Goal: Transaction & Acquisition: Purchase product/service

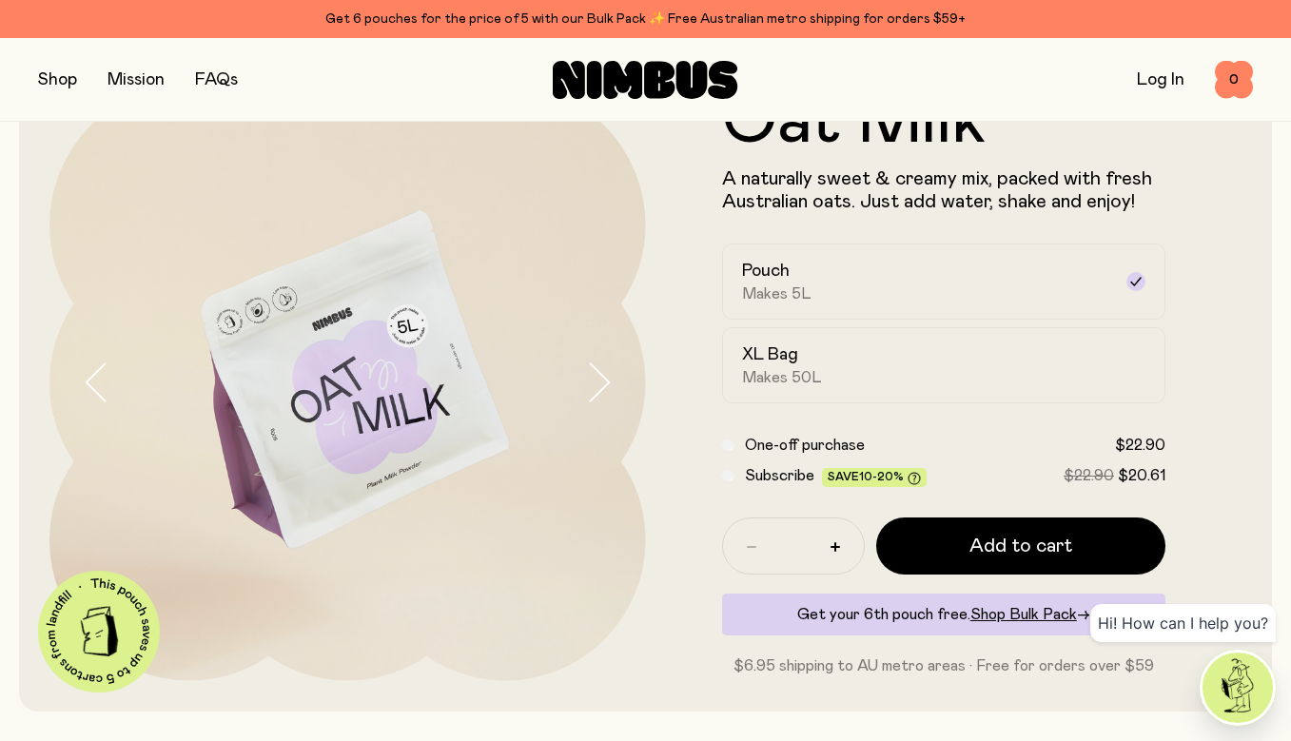
scroll to position [98, 0]
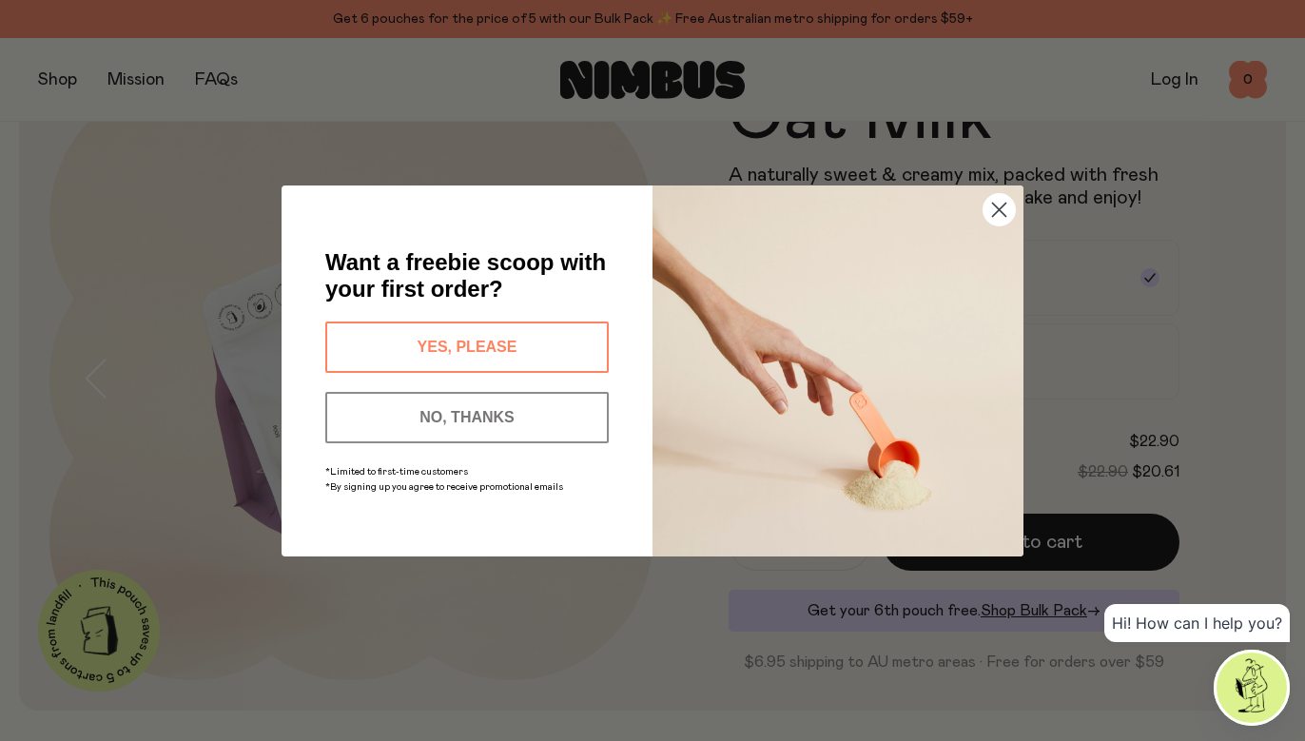
click at [427, 347] on button "YES, PLEASE" at bounding box center [467, 347] width 284 height 51
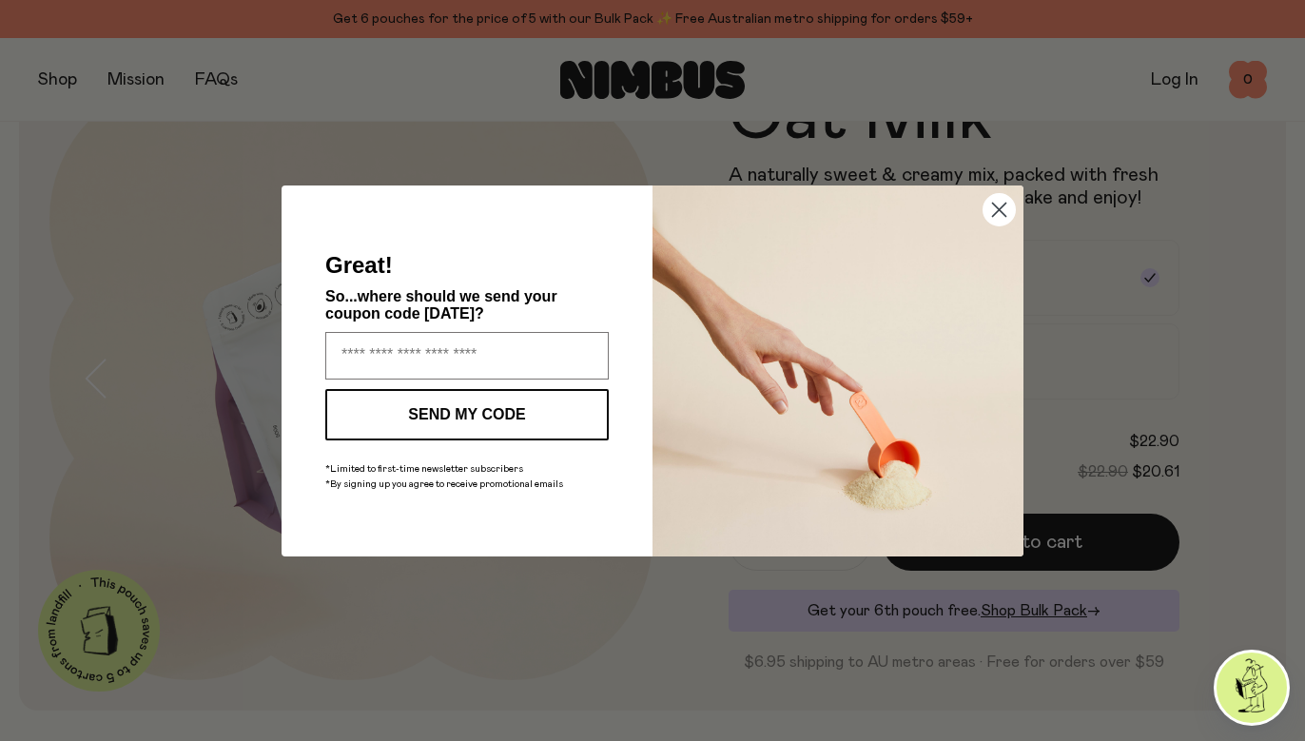
type input "**********"
click at [456, 406] on button "SEND MY CODE" at bounding box center [467, 414] width 284 height 51
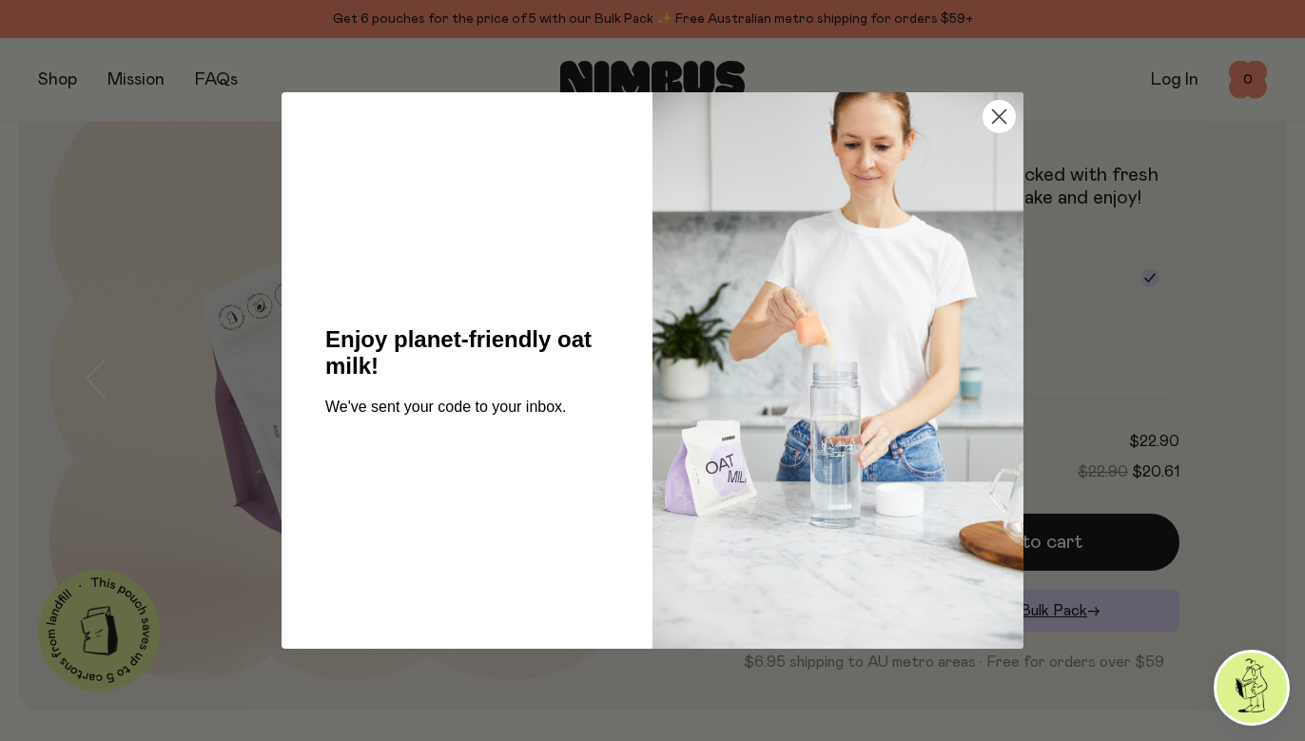
click at [1001, 119] on icon "Close dialog" at bounding box center [999, 116] width 13 height 13
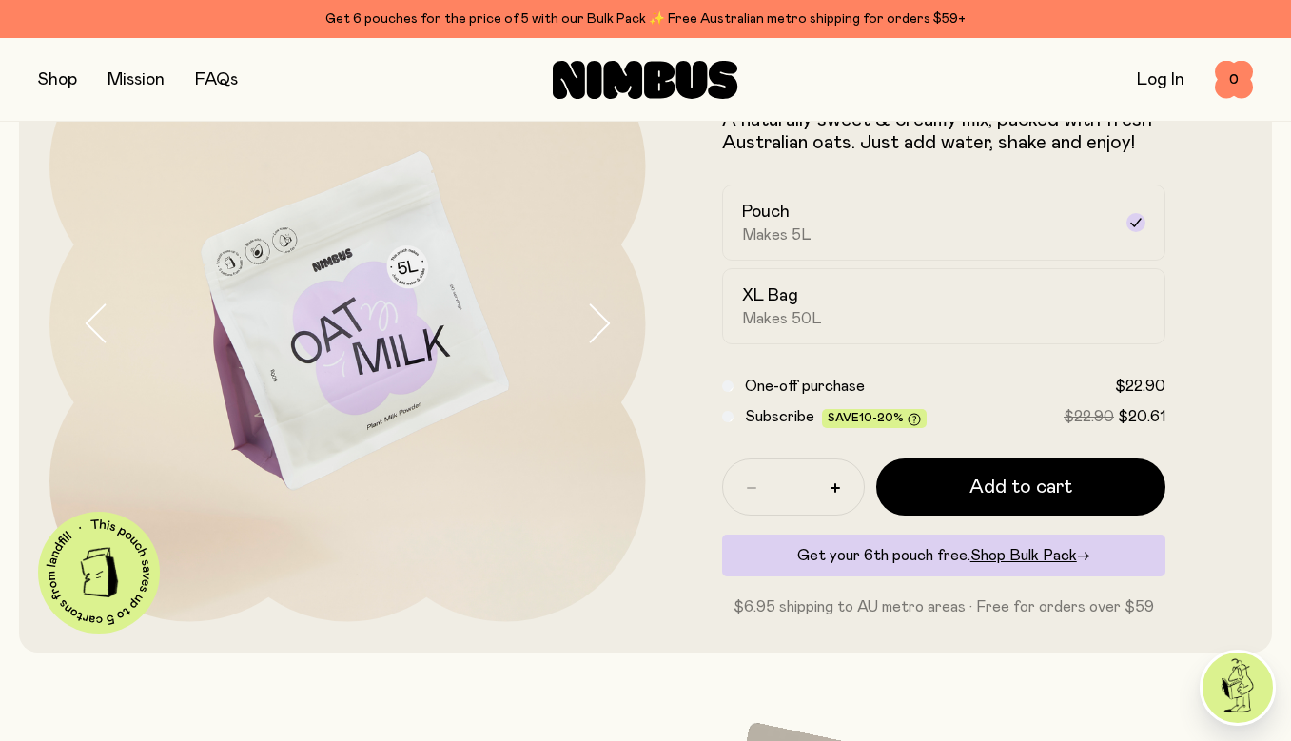
scroll to position [157, 0]
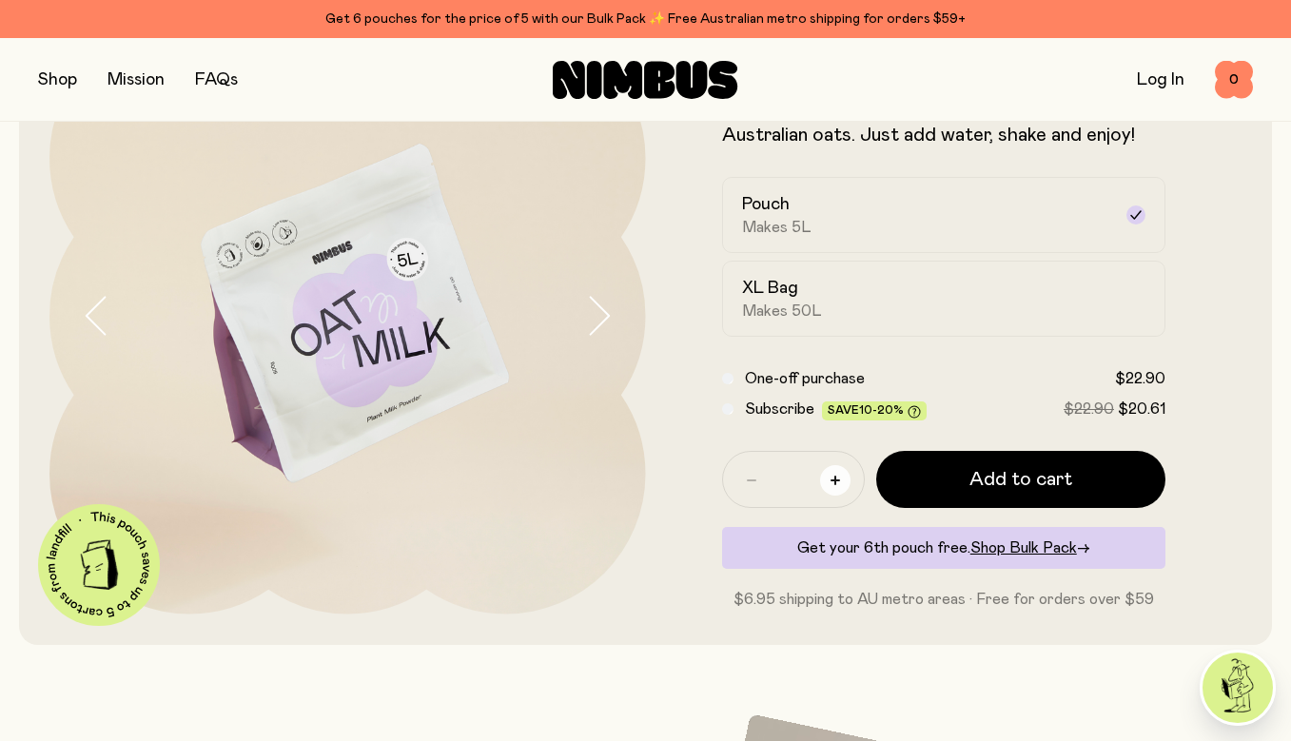
click at [828, 474] on button "button" at bounding box center [835, 480] width 30 height 30
type input "*"
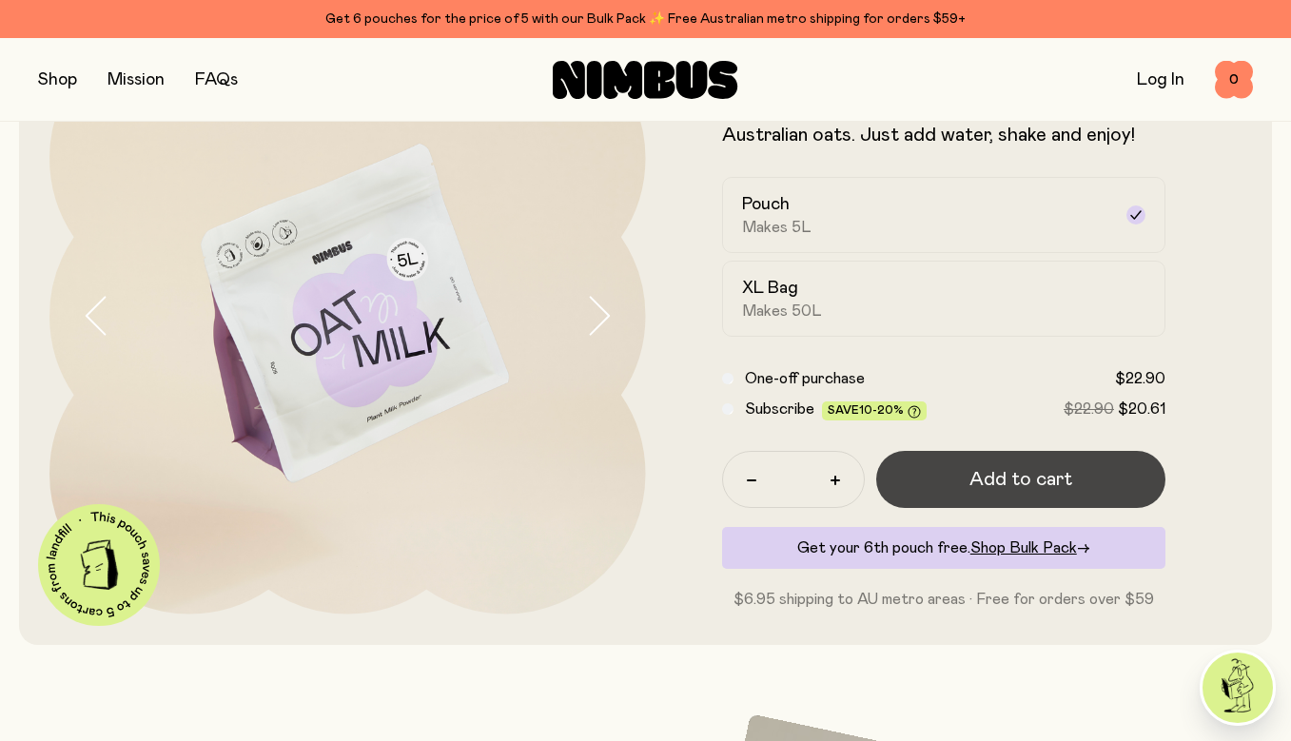
click at [977, 479] on span "Add to cart" at bounding box center [1021, 479] width 103 height 27
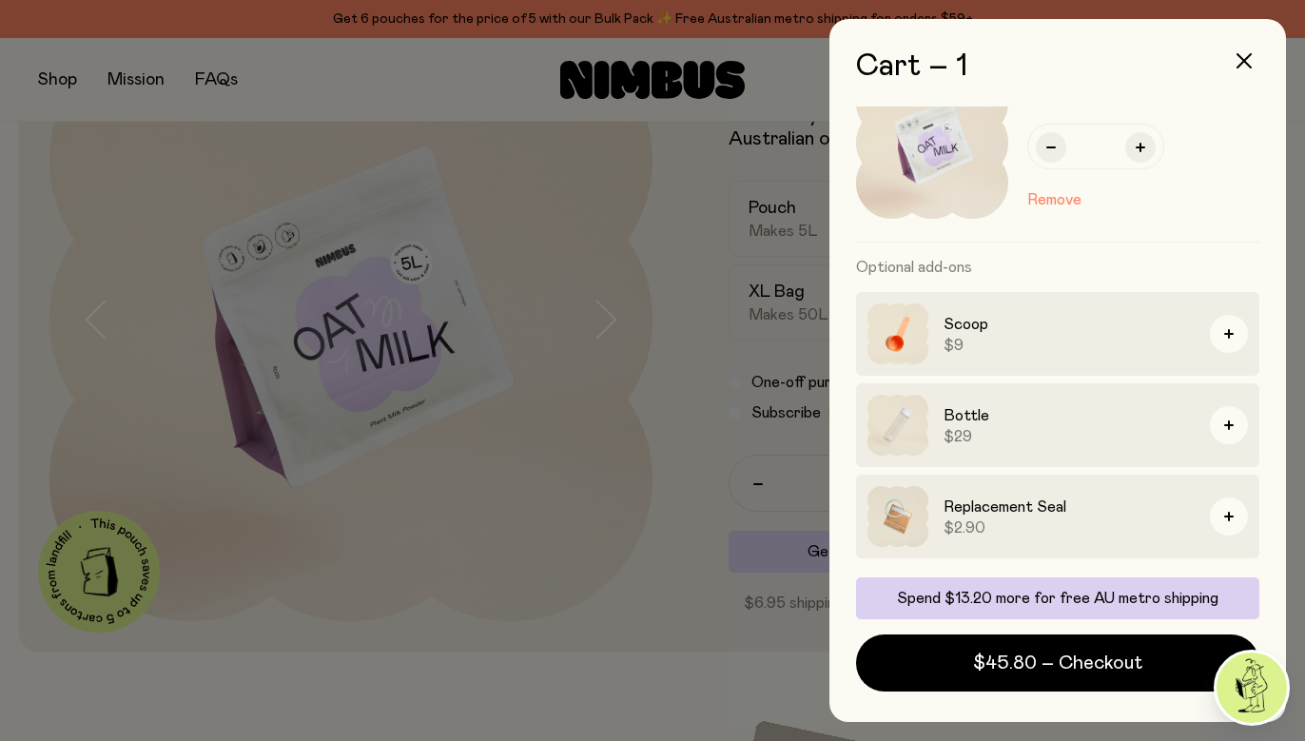
scroll to position [63, 0]
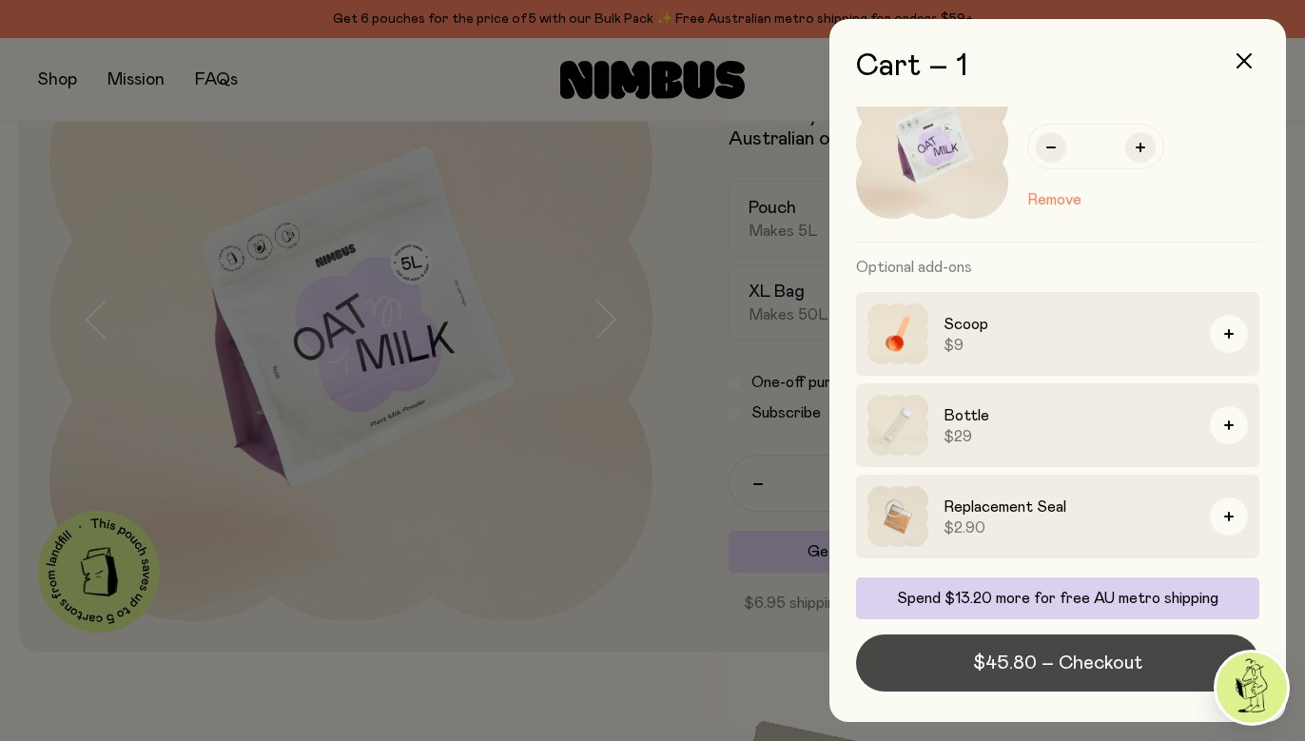
click at [1054, 656] on span "$45.80 – Checkout" at bounding box center [1057, 663] width 169 height 27
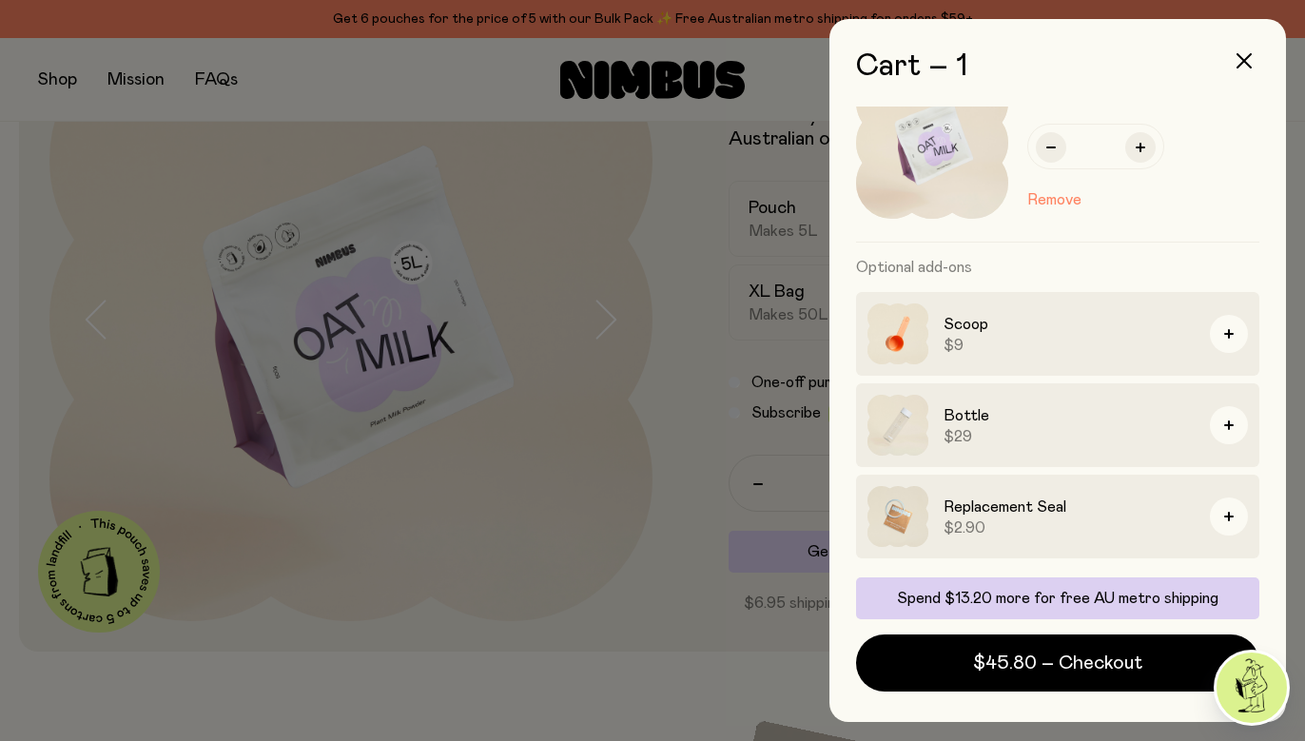
scroll to position [0, 0]
click at [1143, 147] on icon "button" at bounding box center [1141, 148] width 10 height 10
type input "*"
click at [1239, 62] on icon "button" at bounding box center [1244, 60] width 15 height 15
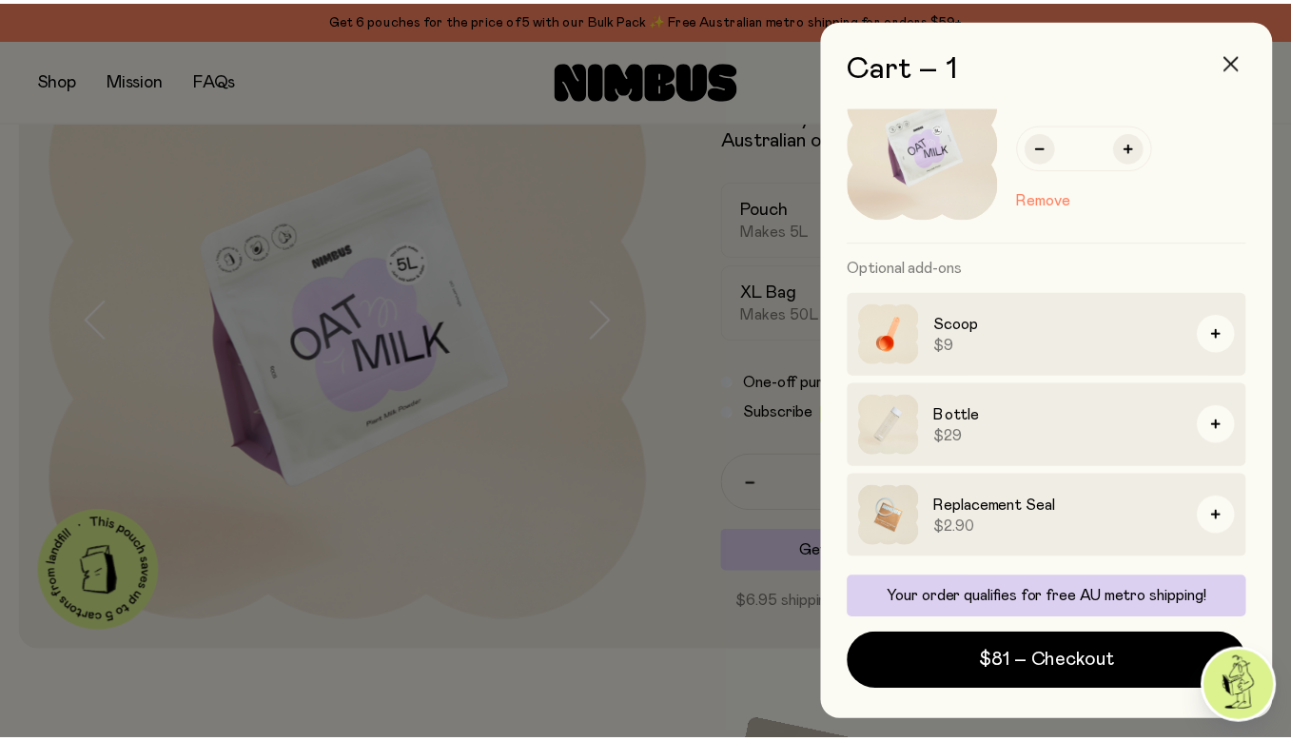
scroll to position [157, 0]
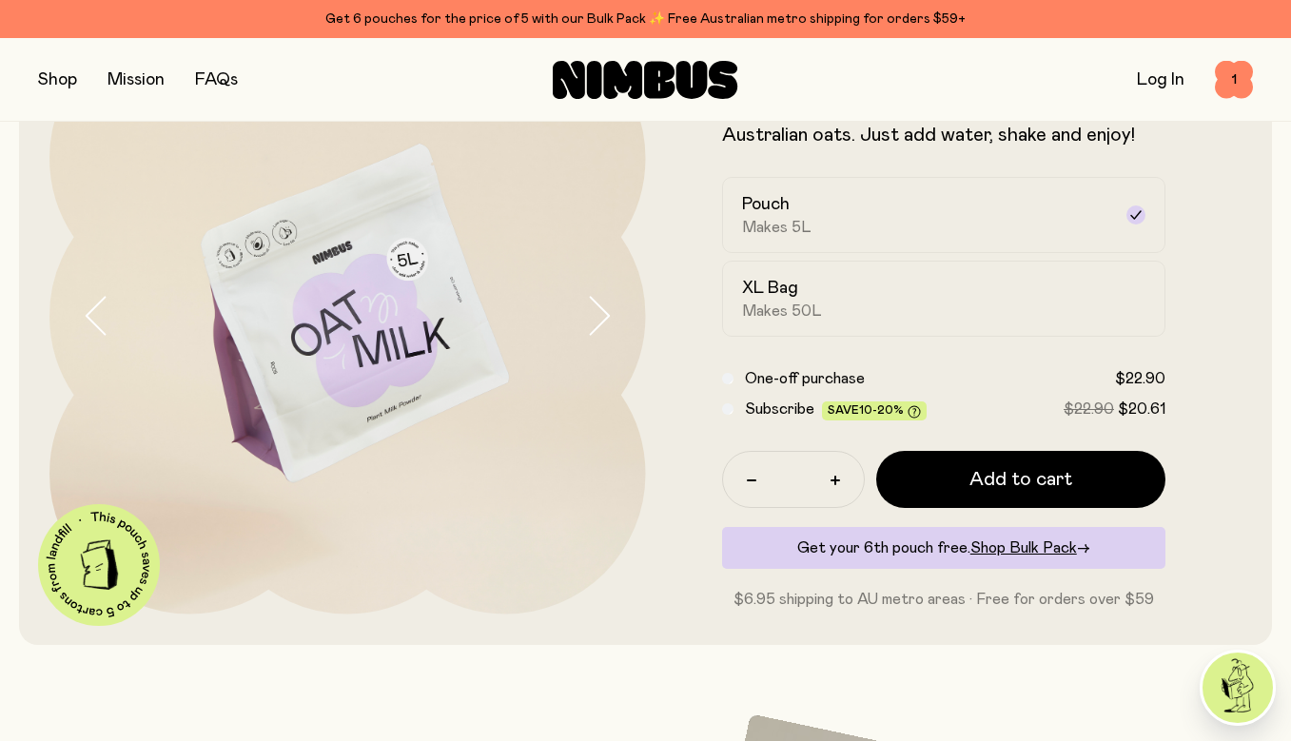
click at [63, 77] on button "button" at bounding box center [57, 80] width 39 height 27
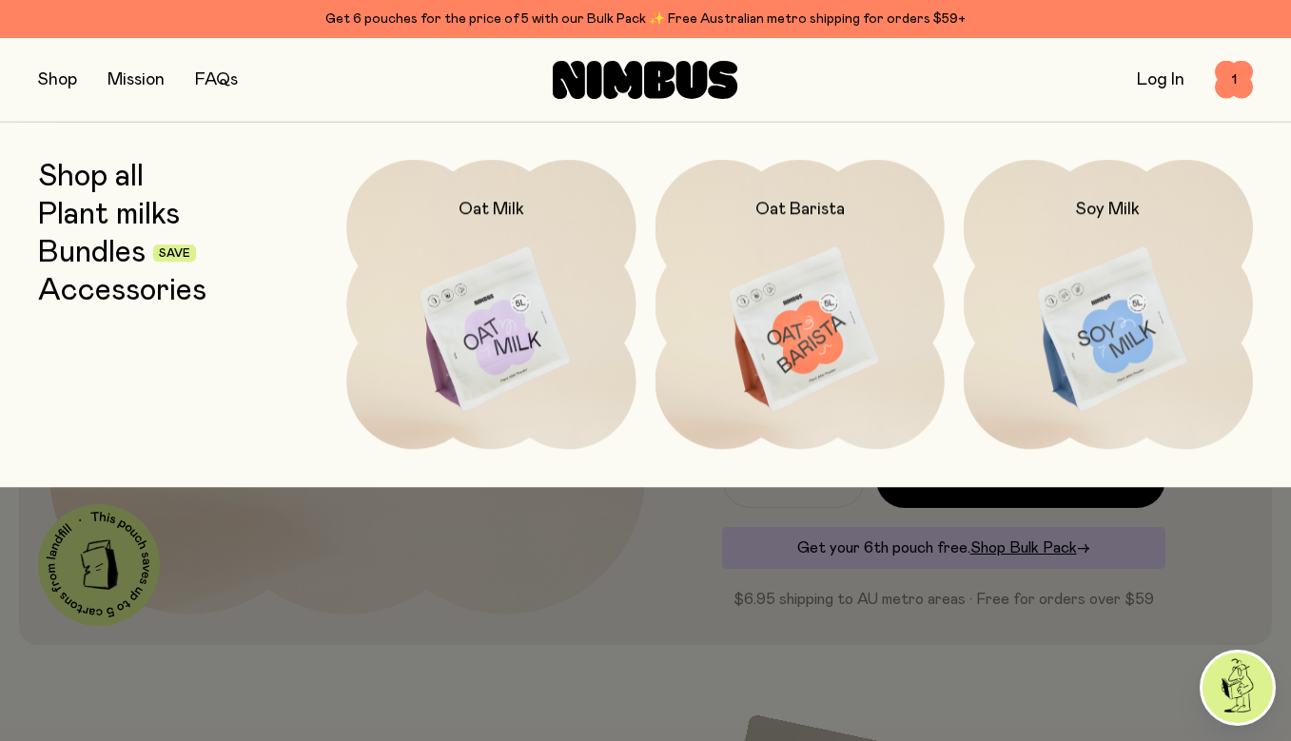
click at [88, 214] on link "Plant milks" at bounding box center [109, 215] width 142 height 34
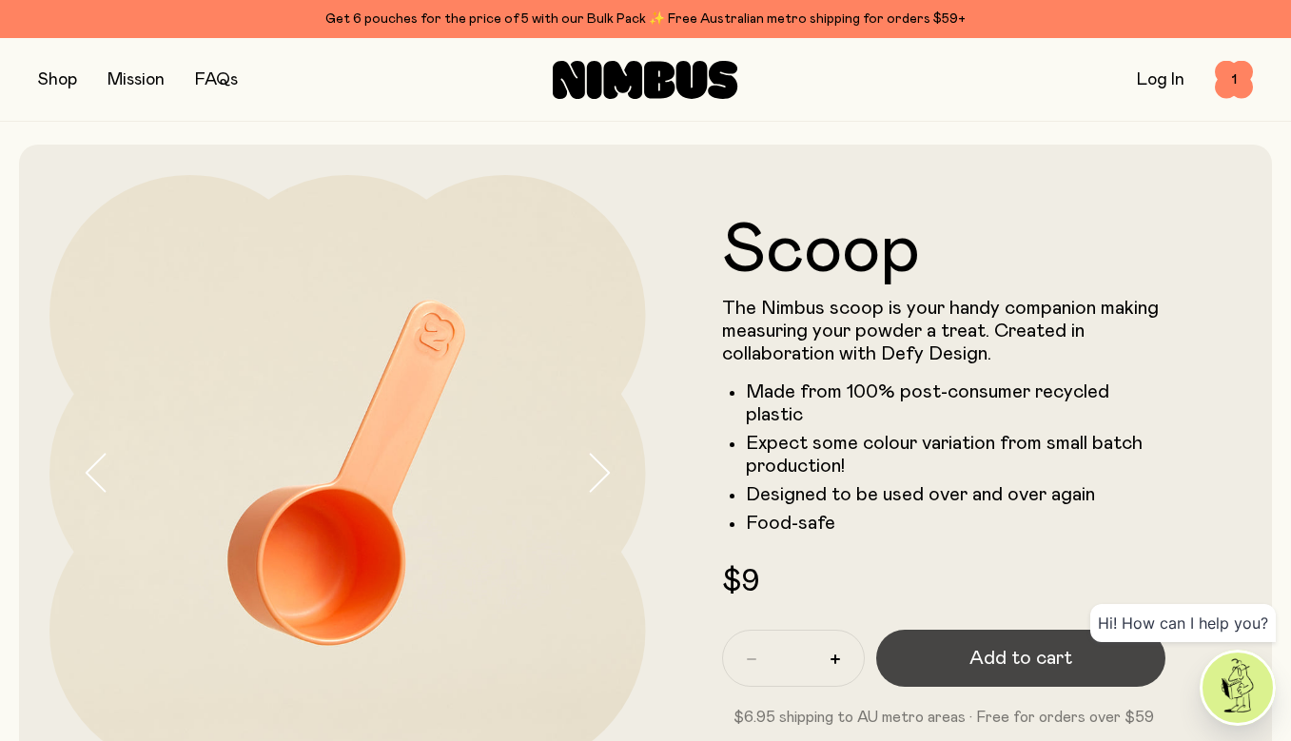
click at [1023, 649] on span "Add to cart" at bounding box center [1021, 658] width 103 height 27
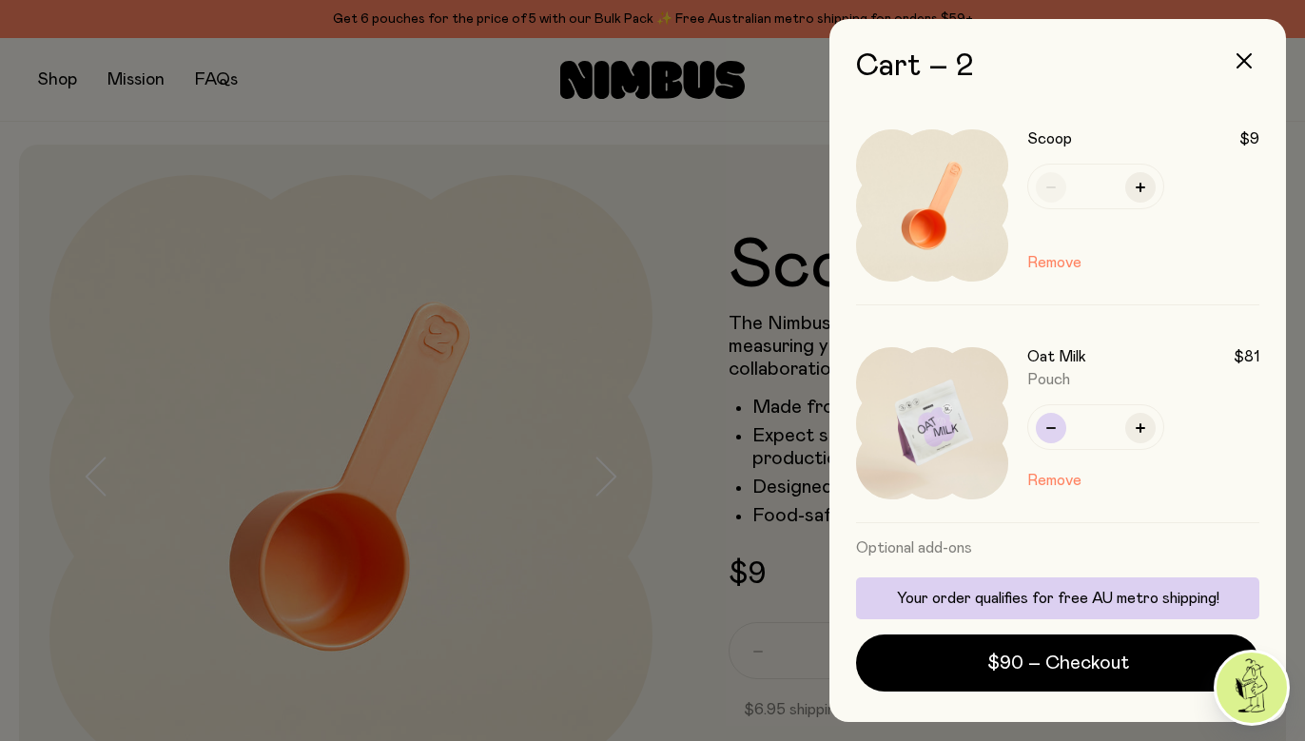
click at [1052, 430] on icon "button" at bounding box center [1052, 428] width 10 height 10
type input "*"
click at [1238, 58] on icon "button" at bounding box center [1244, 60] width 15 height 15
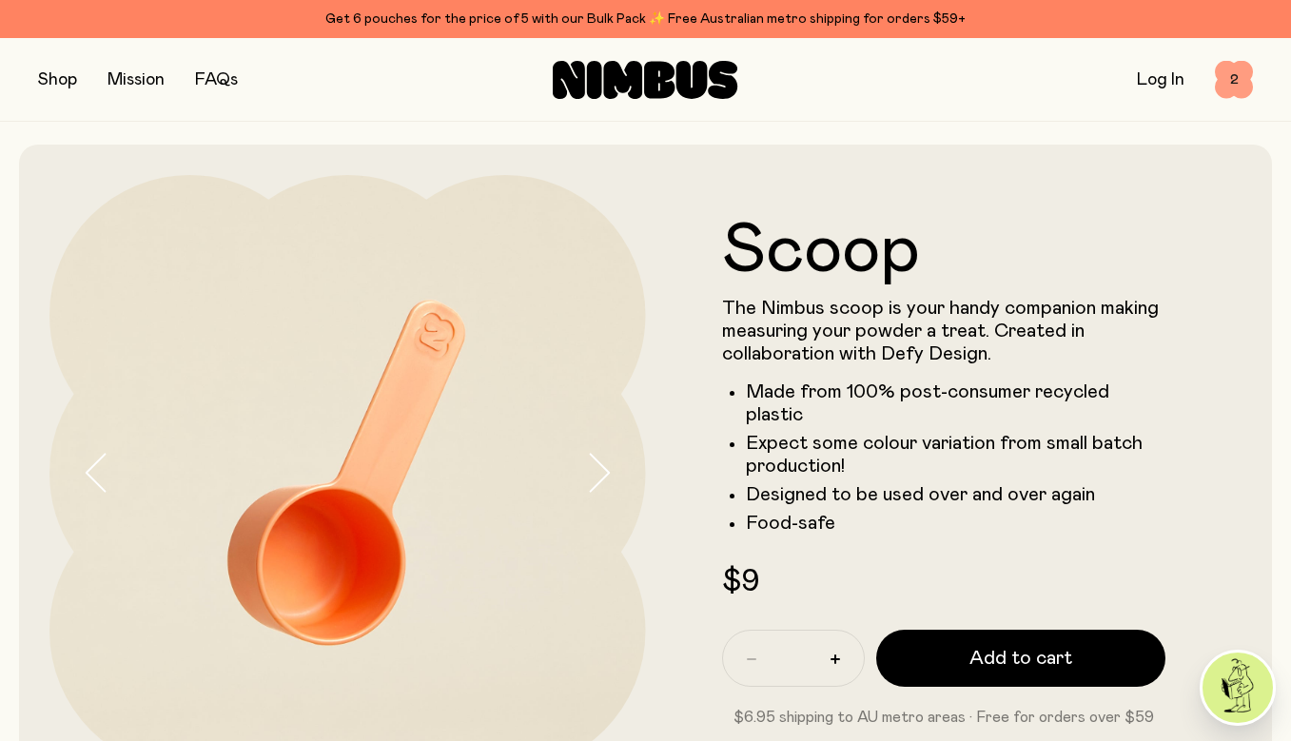
click at [1226, 82] on span "2" at bounding box center [1234, 80] width 38 height 38
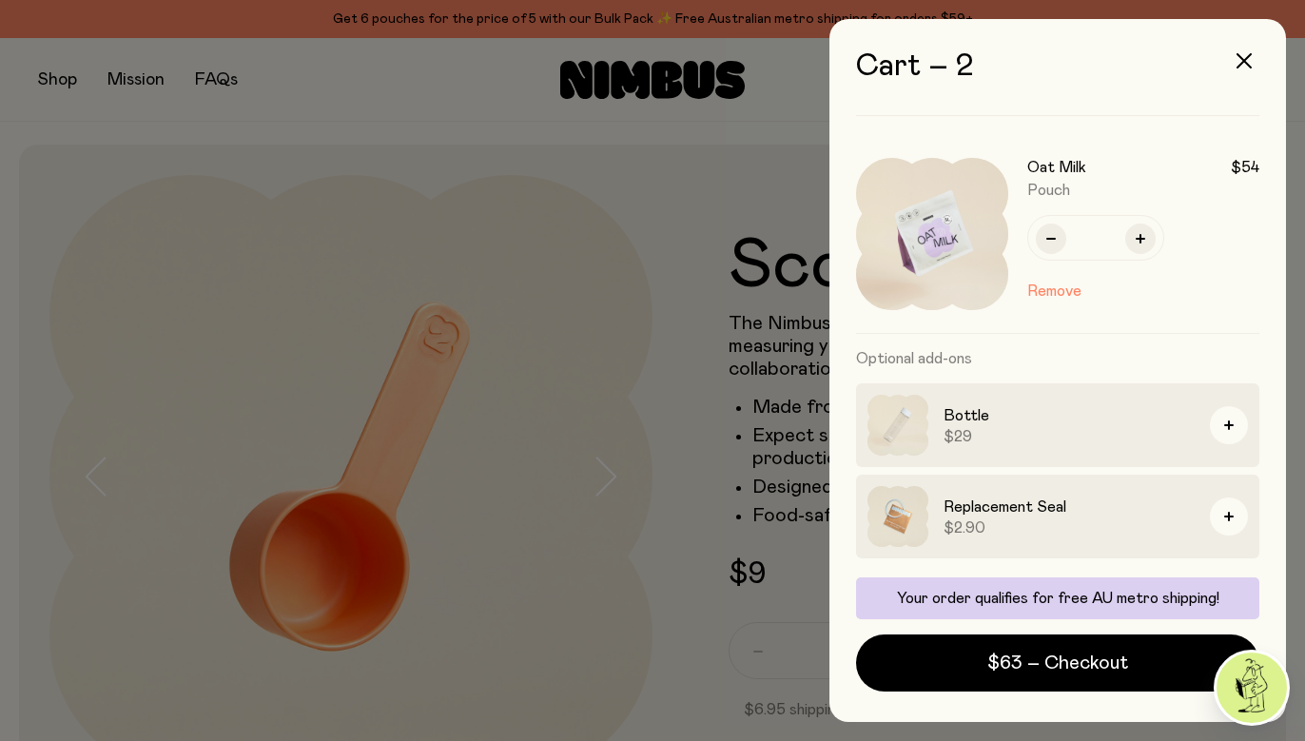
scroll to position [189, 0]
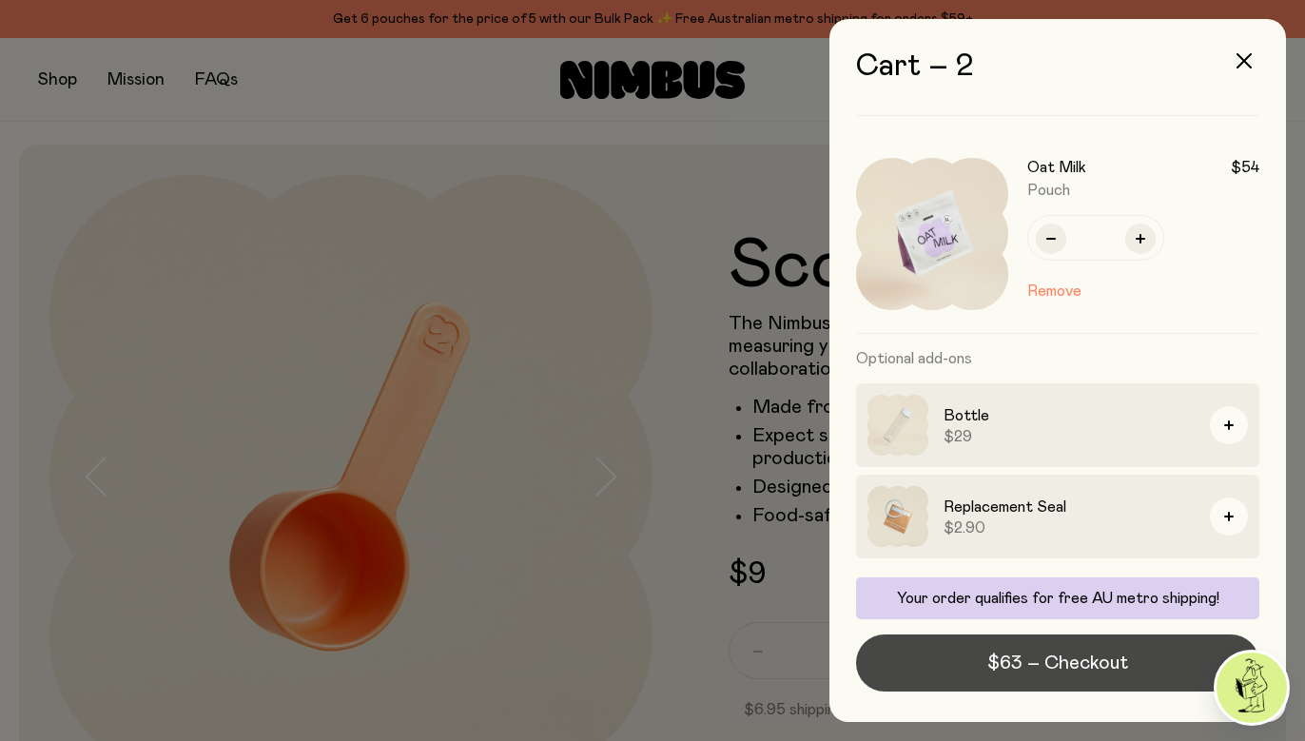
click at [1046, 669] on span "$63 – Checkout" at bounding box center [1058, 663] width 141 height 27
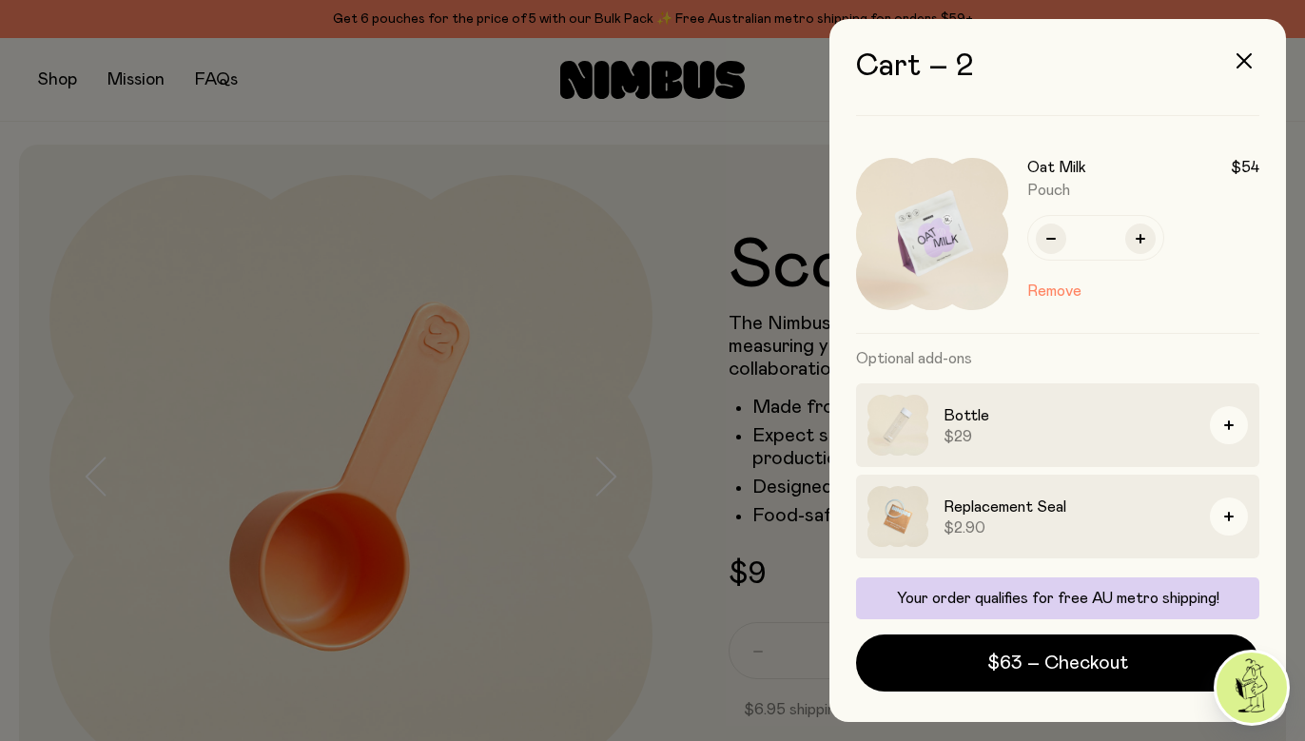
scroll to position [0, 0]
click at [1241, 64] on icon "button" at bounding box center [1244, 60] width 15 height 15
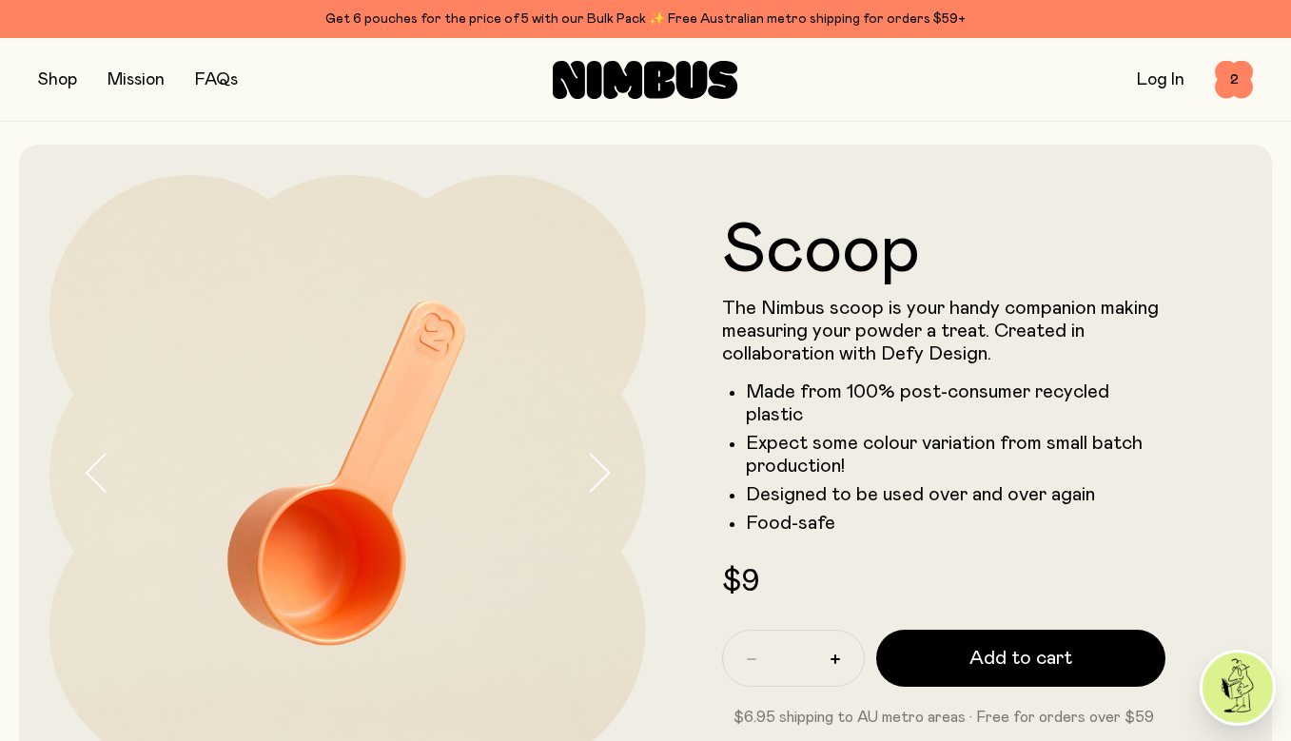
click at [58, 82] on button "button" at bounding box center [57, 80] width 39 height 27
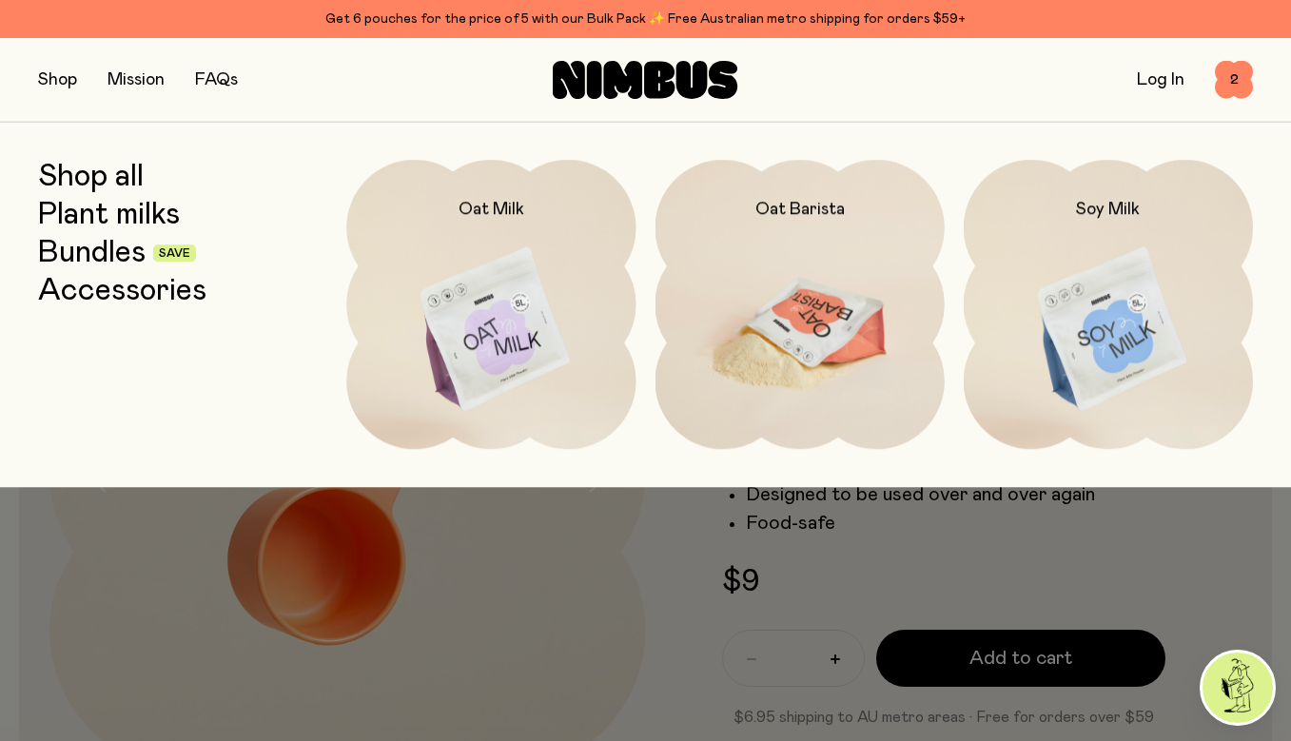
click at [736, 274] on img at bounding box center [800, 330] width 289 height 341
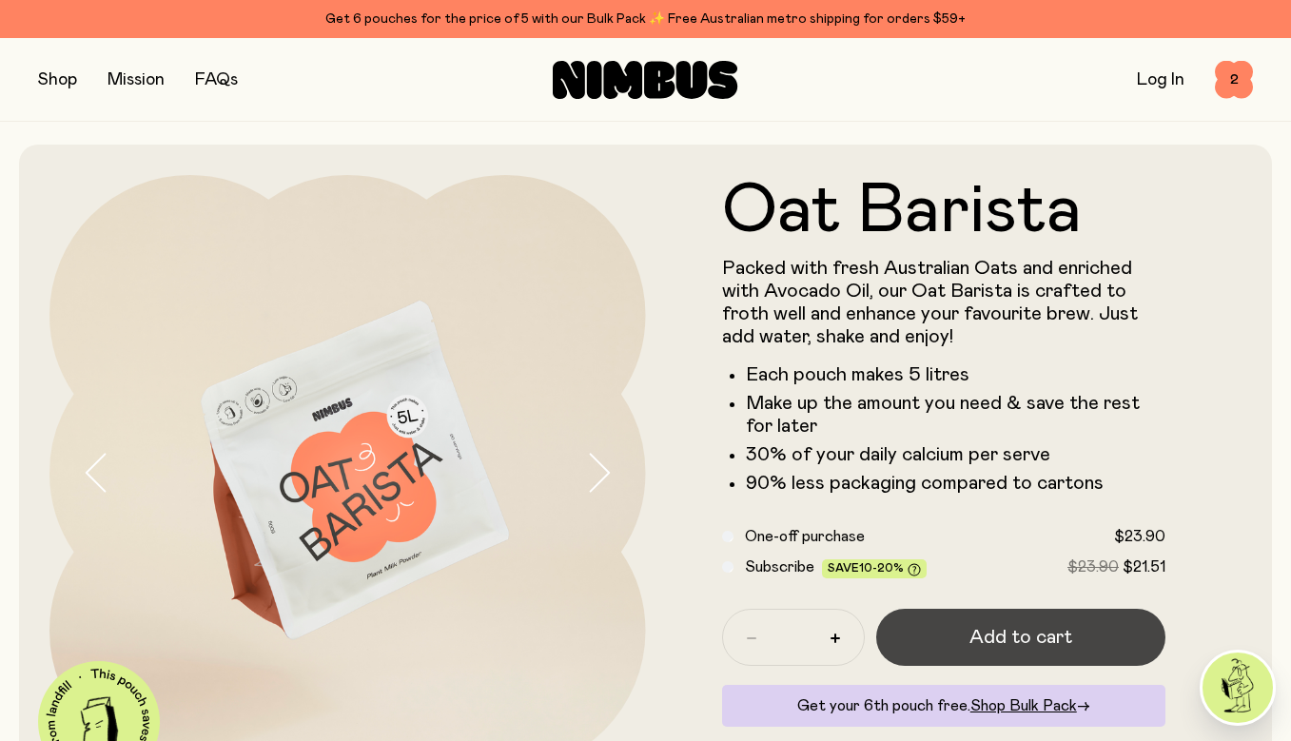
click at [1009, 642] on span "Add to cart" at bounding box center [1021, 637] width 103 height 27
